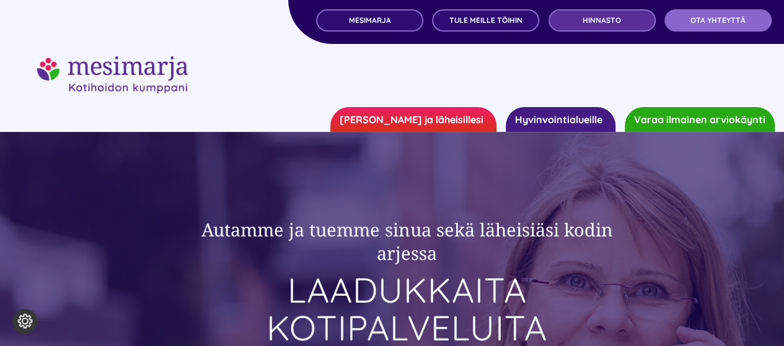
click at [602, 19] on span "Hinnasto" at bounding box center [601, 20] width 38 height 9
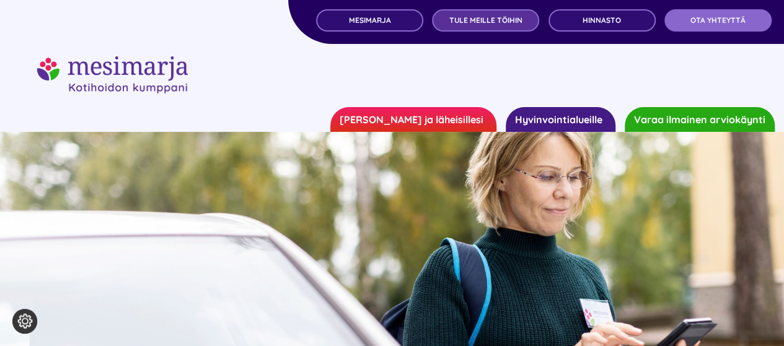
click at [485, 17] on span "TULE MEILLE TÖIHIN" at bounding box center [485, 20] width 73 height 9
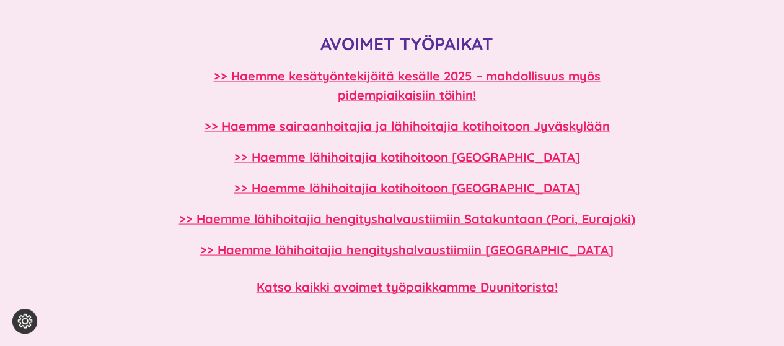
scroll to position [1082, 0]
